Goal: Task Accomplishment & Management: Manage account settings

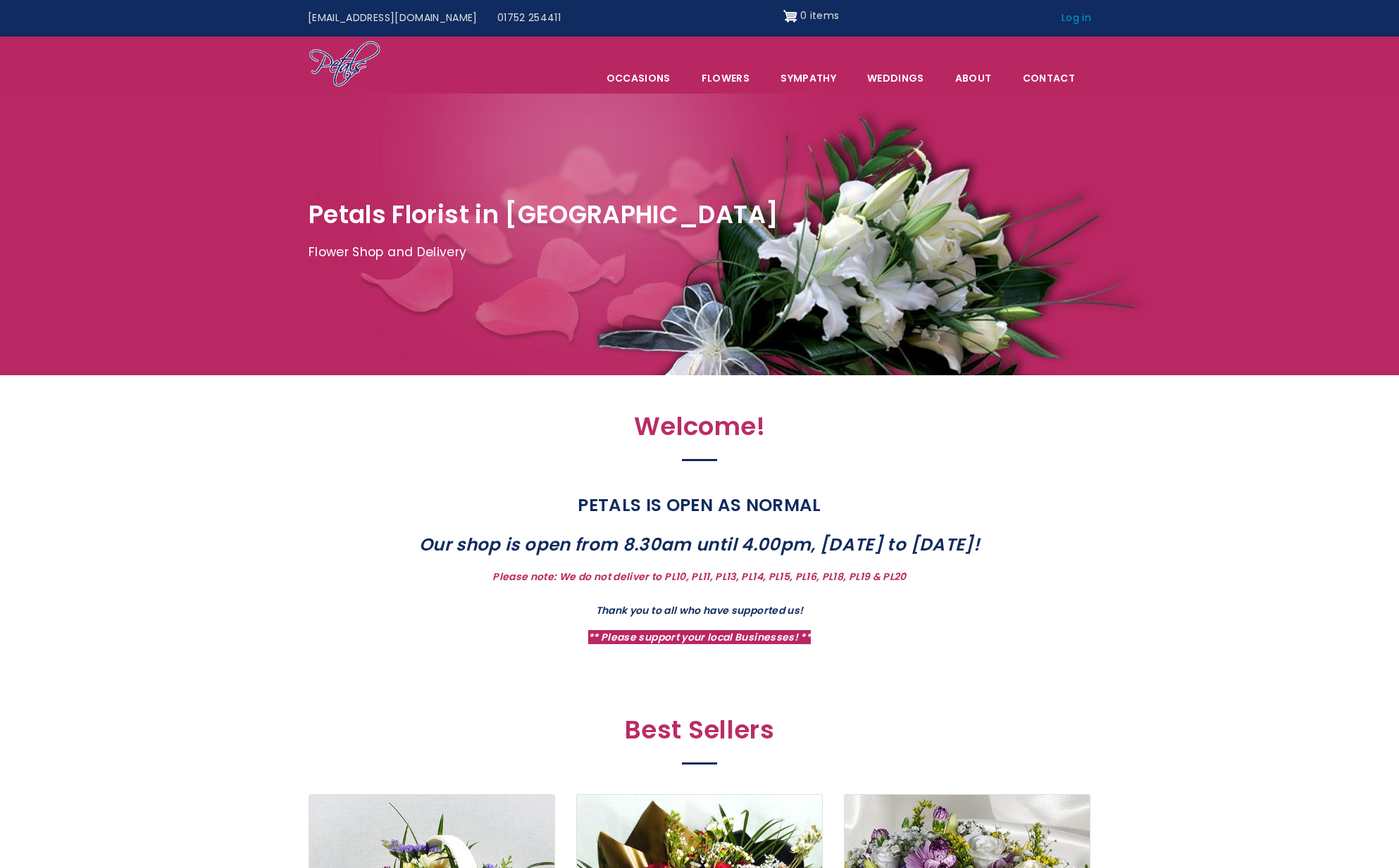
click at [1085, 21] on link "Log in" at bounding box center [1076, 17] width 49 height 27
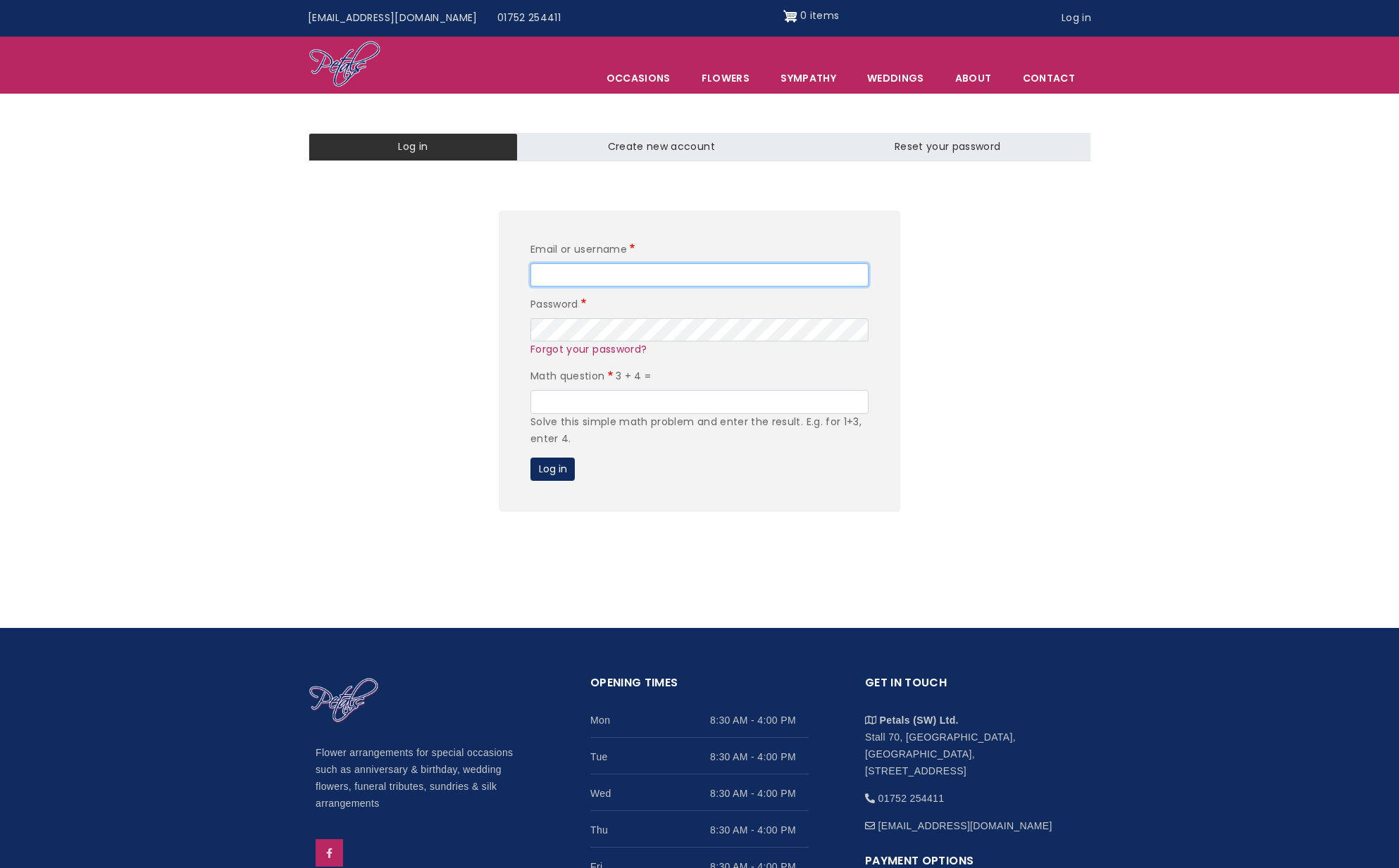
type input "admin"
click at [564, 396] on input "Math question" at bounding box center [699, 401] width 338 height 24
type input "7"
click at [558, 473] on button "Log in" at bounding box center [552, 469] width 44 height 24
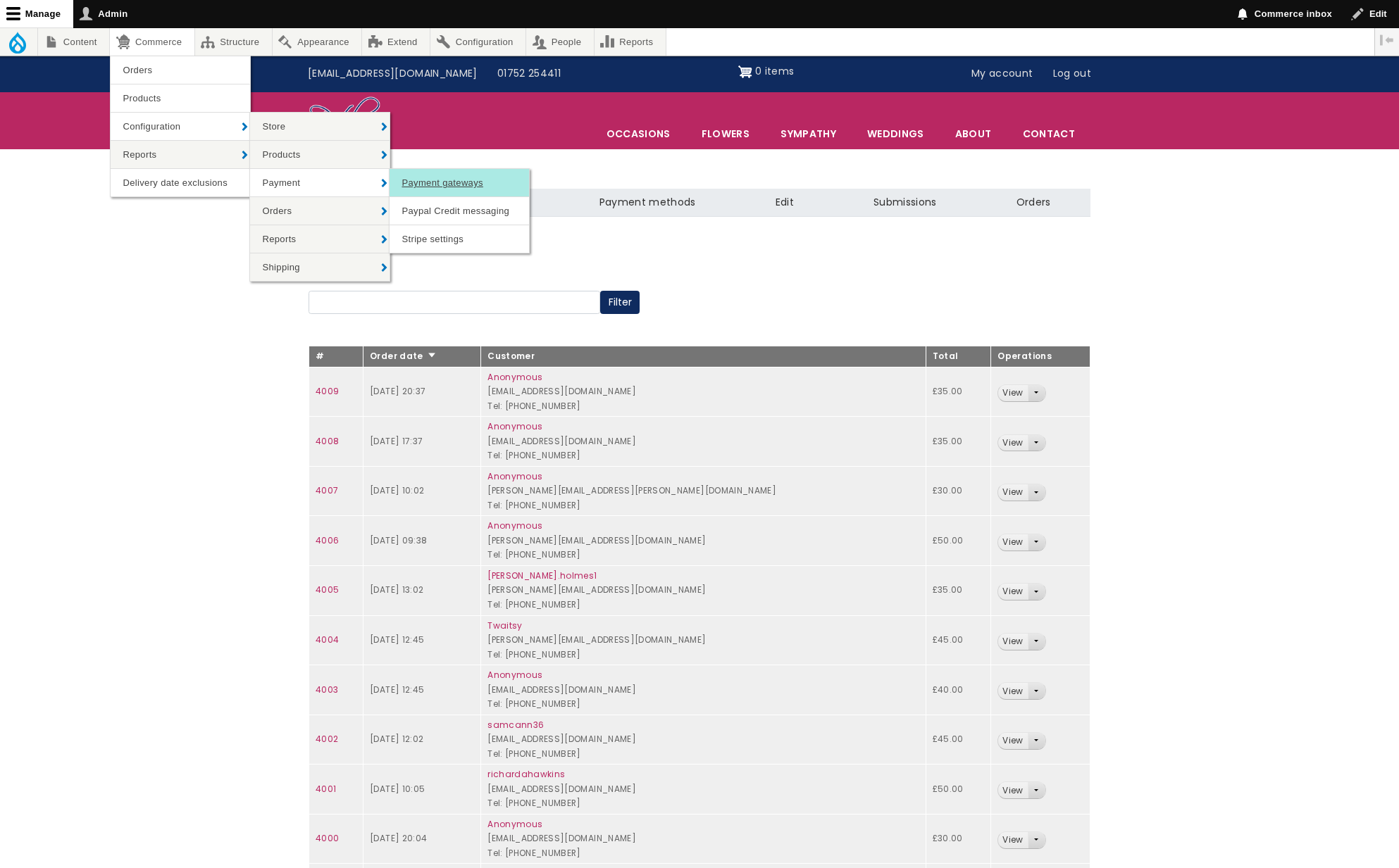
click at [435, 186] on link "Payment gateways" at bounding box center [458, 182] width 139 height 27
